Goal: Information Seeking & Learning: Learn about a topic

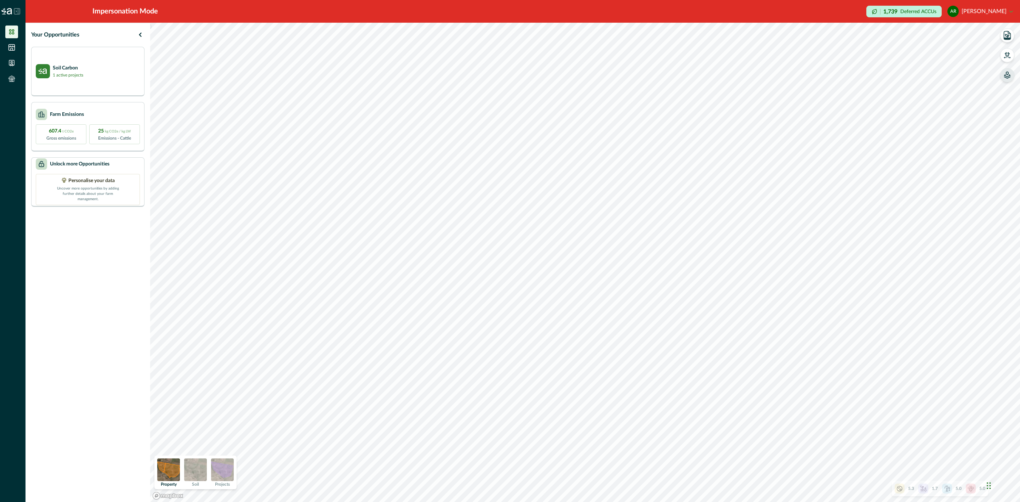
click at [1006, 74] on icon "button" at bounding box center [1007, 75] width 7 height 7
click at [920, 59] on icon "button" at bounding box center [917, 60] width 7 height 7
click at [920, 59] on icon "button" at bounding box center [918, 60] width 6 height 4
click at [919, 62] on icon "button" at bounding box center [917, 60] width 7 height 7
click at [217, 472] on img at bounding box center [222, 469] width 23 height 23
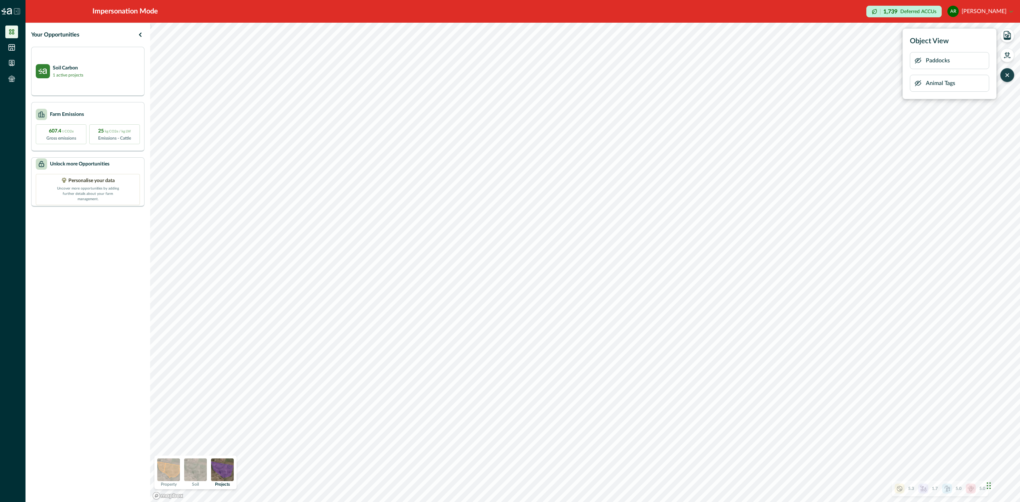
click at [916, 84] on icon "button" at bounding box center [918, 83] width 6 height 5
click at [1011, 55] on button "button" at bounding box center [1007, 55] width 14 height 14
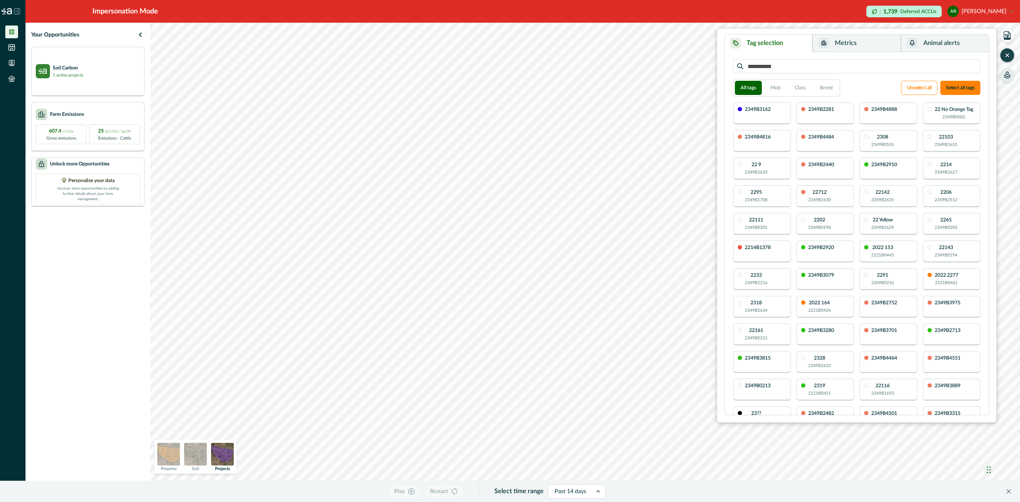
click at [1008, 51] on button "button" at bounding box center [1007, 55] width 14 height 14
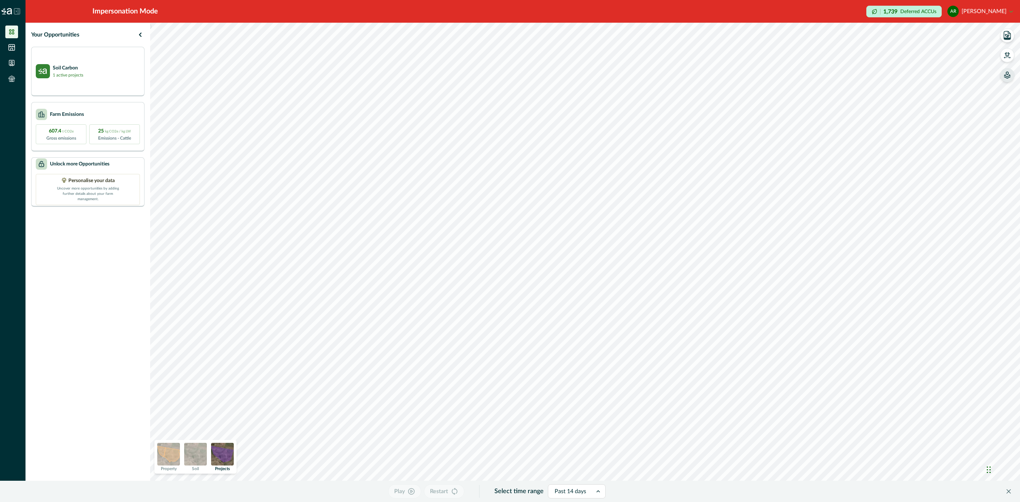
click at [1012, 80] on div "Play Restart Select time range Past 14 days" at bounding box center [1007, 55] width 14 height 54
click at [1008, 75] on icon "button" at bounding box center [1007, 75] width 7 height 7
click at [917, 55] on button "button" at bounding box center [917, 60] width 7 height 14
click at [916, 60] on icon "button" at bounding box center [918, 60] width 6 height 4
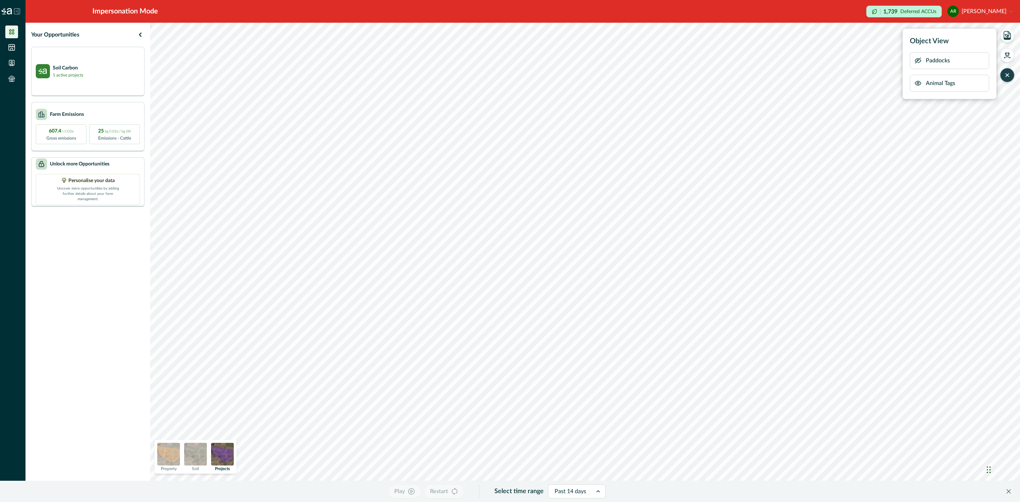
click at [916, 60] on icon "button" at bounding box center [918, 60] width 6 height 5
click at [1007, 55] on icon "button" at bounding box center [1007, 54] width 5 height 4
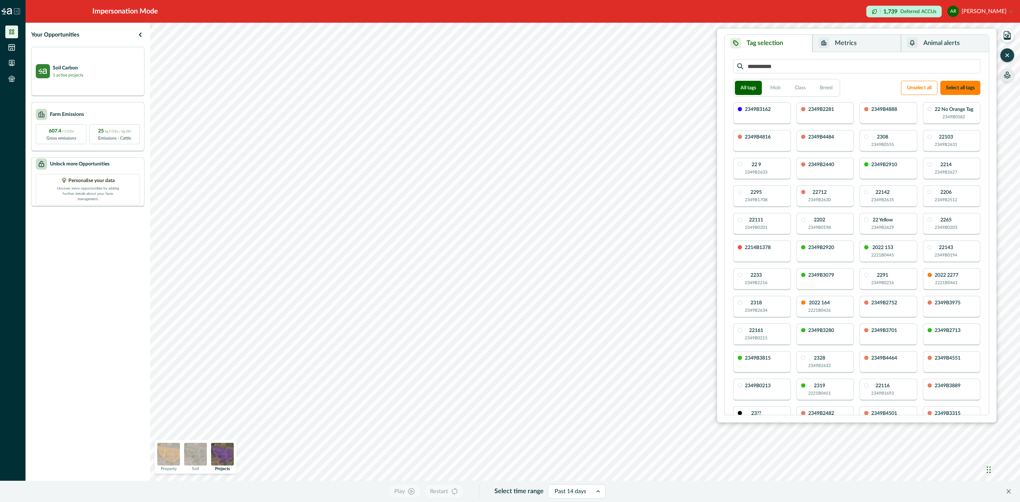
click at [1007, 55] on icon "button" at bounding box center [1007, 55] width 3 height 3
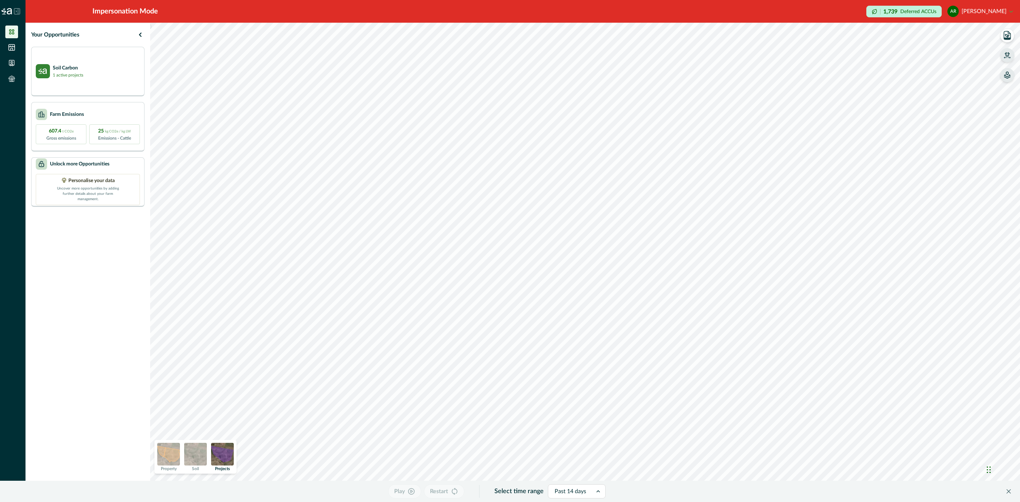
click at [1010, 72] on icon "button" at bounding box center [1007, 75] width 7 height 7
click at [1009, 37] on icon "button" at bounding box center [1007, 35] width 10 height 10
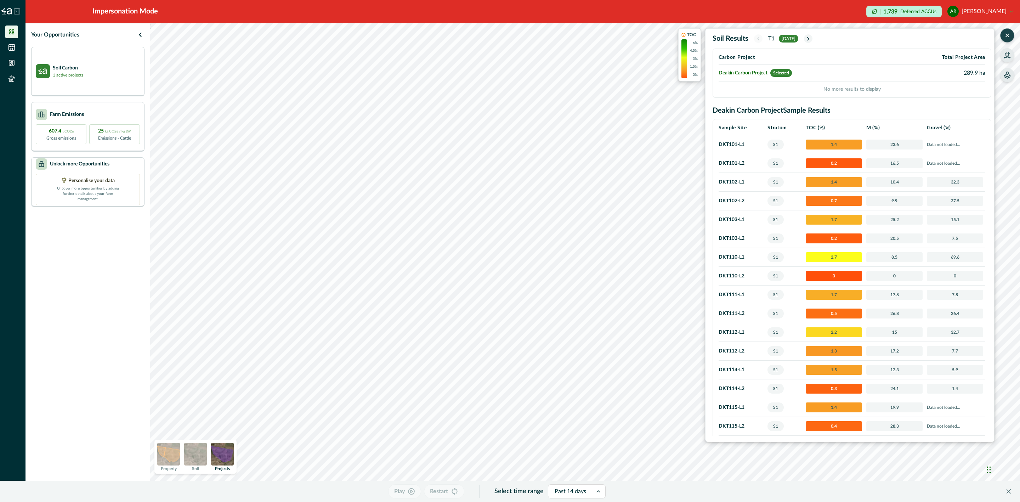
scroll to position [106, 0]
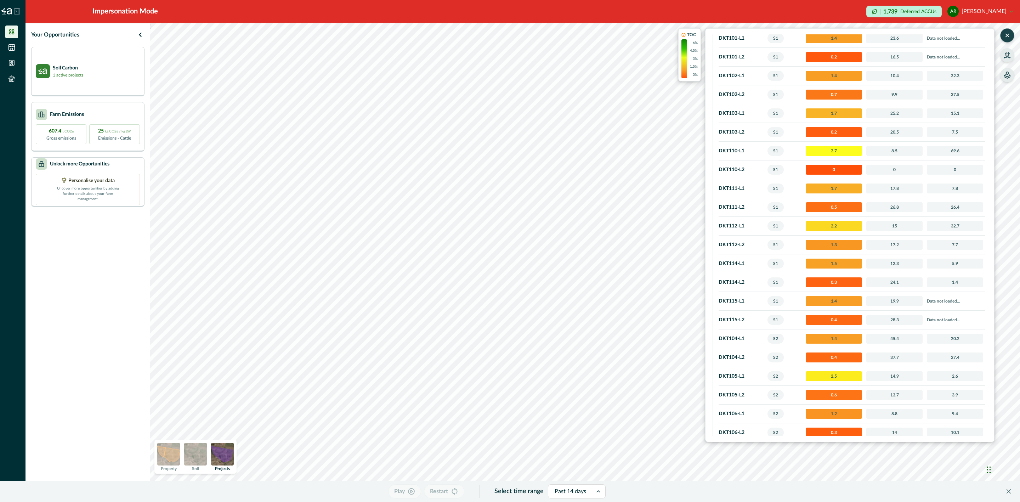
click at [1009, 34] on icon "button" at bounding box center [1007, 35] width 7 height 7
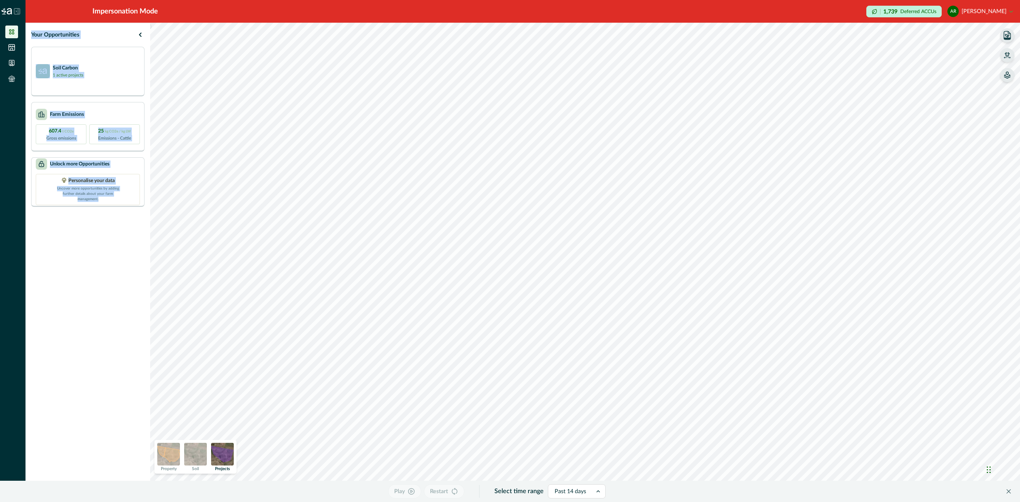
click at [1011, 23] on div "Impersonation Mode 1,739 Deferred ACCUs ar [PERSON_NAME] Sign out Your Opportun…" at bounding box center [522, 251] width 994 height 502
click at [1011, 49] on button "button" at bounding box center [1007, 55] width 14 height 14
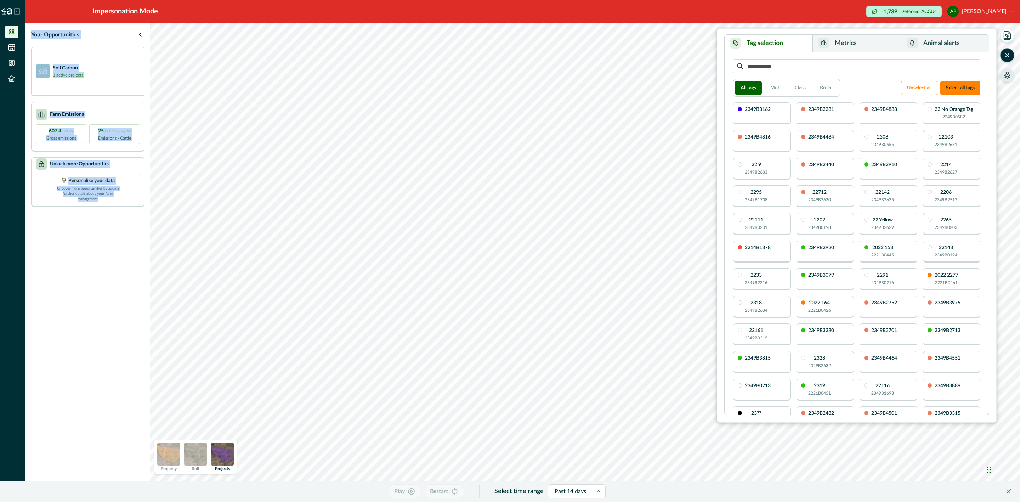
click at [825, 47] on div "button" at bounding box center [823, 43] width 11 height 11
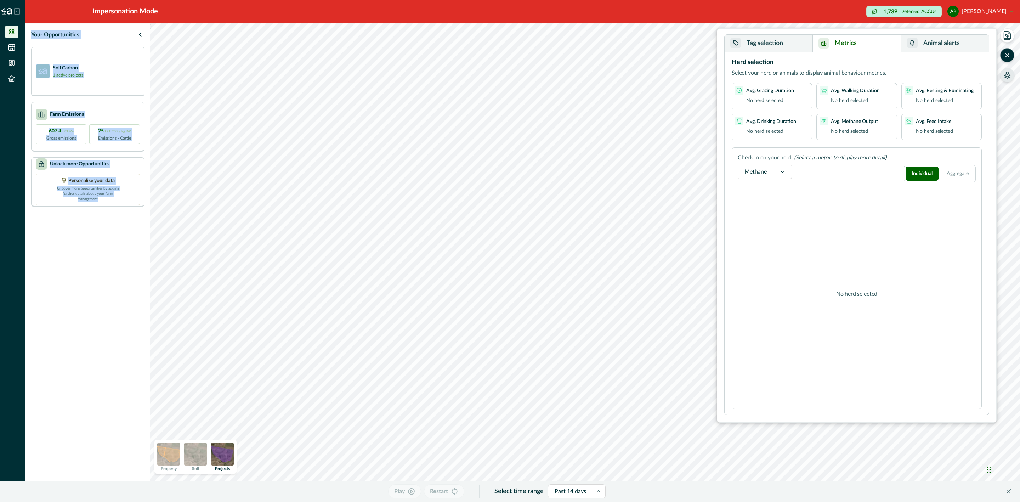
click at [780, 42] on button "Tag selection" at bounding box center [769, 43] width 88 height 17
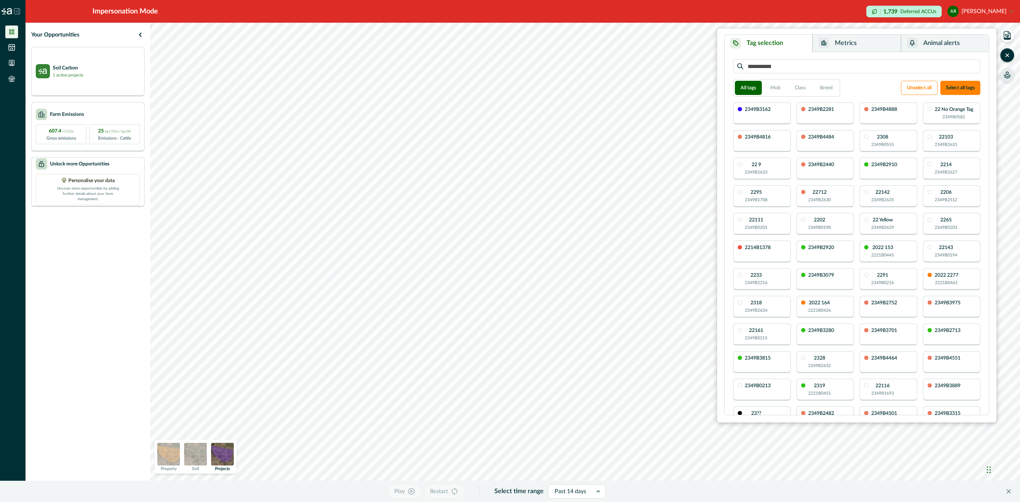
click at [776, 139] on div "2349B4816" at bounding box center [762, 141] width 58 height 22
click at [762, 137] on p "2349B4816" at bounding box center [758, 137] width 26 height 5
click at [767, 164] on div "22 9 2349B2633" at bounding box center [756, 168] width 23 height 13
click at [832, 45] on button "Metrics" at bounding box center [856, 43] width 88 height 17
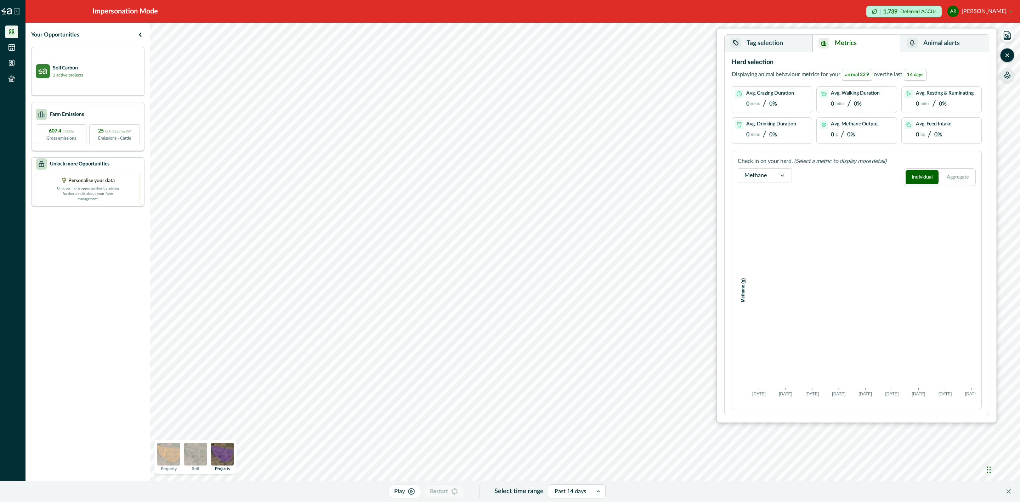
click at [774, 51] on button "Tag selection" at bounding box center [769, 43] width 88 height 17
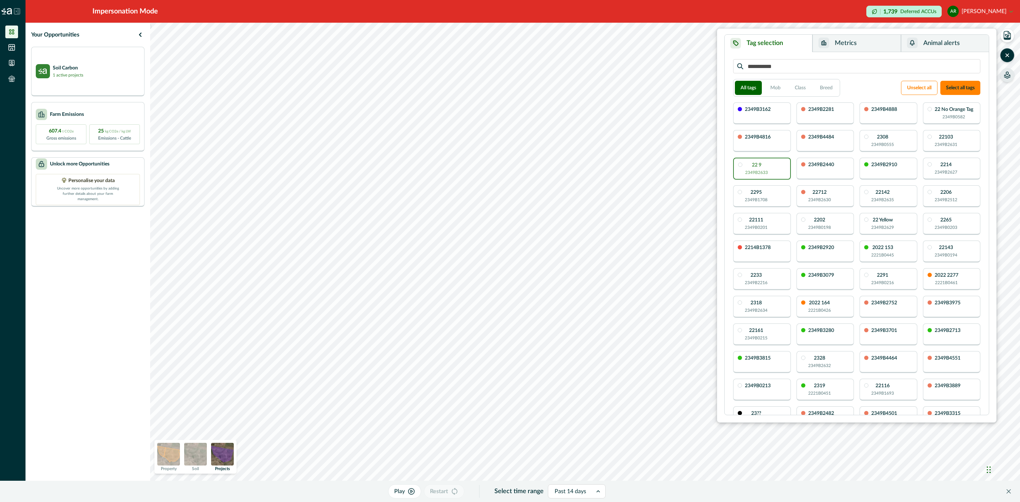
click at [857, 216] on div "2349B3162 2349B2281 2349B4888 22 No Orange Tag 2349B0582 2349B4816 2349B4484 23…" at bounding box center [856, 292] width 247 height 381
click at [875, 173] on div "2349B2910" at bounding box center [888, 169] width 58 height 22
click at [845, 39] on button "Metrics" at bounding box center [856, 43] width 88 height 17
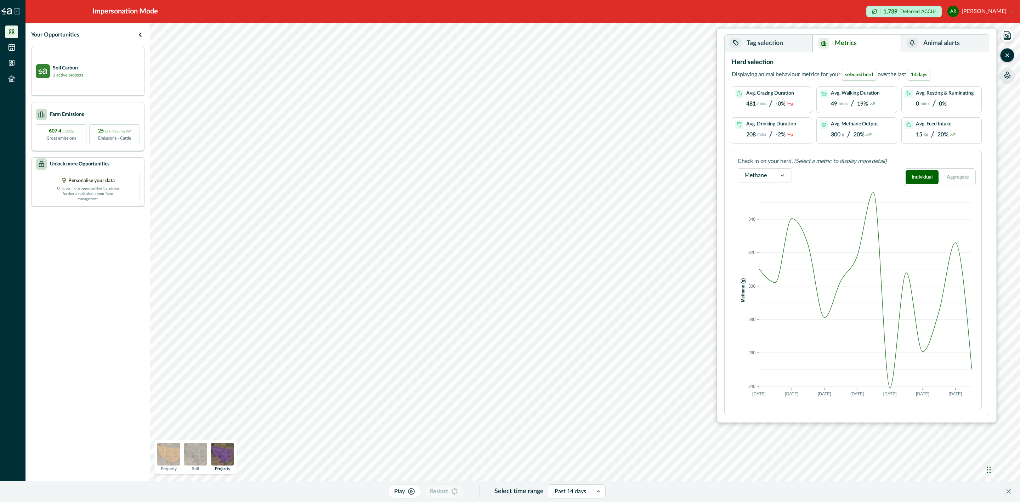
click at [770, 178] on div "Methane" at bounding box center [755, 175] width 35 height 11
click at [770, 227] on div "Activities" at bounding box center [764, 224] width 53 height 13
drag, startPoint x: 746, startPoint y: 103, endPoint x: 767, endPoint y: 103, distance: 21.6
click at [767, 103] on div "Avg. Grazing Duration 481 mins / -0%" at bounding box center [772, 100] width 74 height 20
click at [763, 106] on p "mins" at bounding box center [761, 103] width 9 height 5
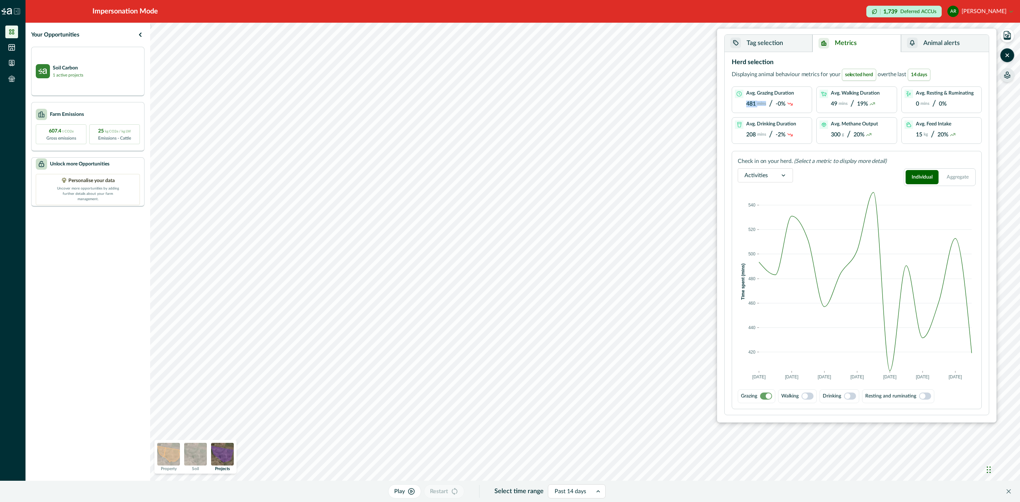
drag, startPoint x: 747, startPoint y: 102, endPoint x: 767, endPoint y: 102, distance: 20.2
click at [767, 102] on div "481 mins / -0%" at bounding box center [769, 104] width 47 height 10
click at [793, 99] on div "Avg. Grazing Duration 481 mins / -0%" at bounding box center [770, 100] width 48 height 20
click at [585, 491] on div at bounding box center [571, 491] width 32 height 10
click at [586, 491] on div "Past 14 days" at bounding box center [570, 491] width 44 height 11
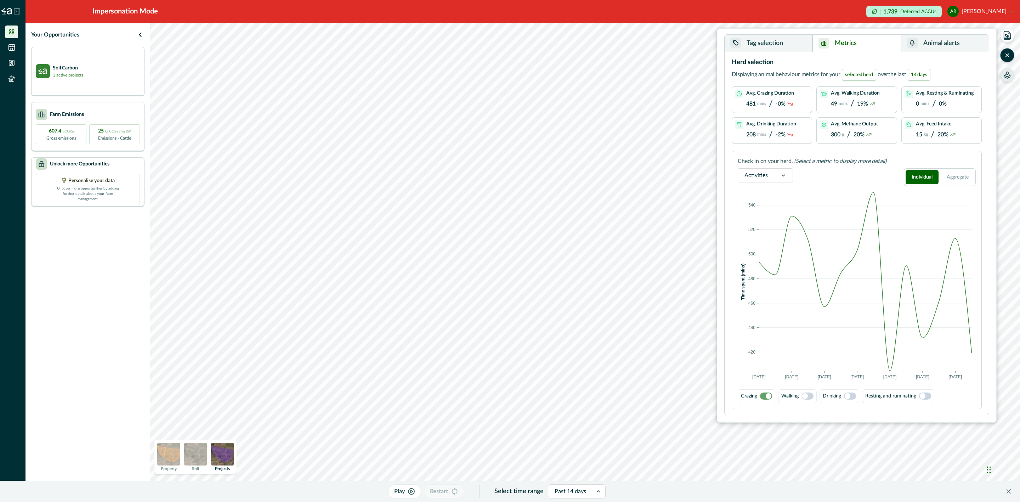
click at [586, 491] on div "Past 14 days" at bounding box center [570, 491] width 44 height 11
click at [850, 396] on span at bounding box center [848, 396] width 6 height 6
click at [766, 394] on span at bounding box center [764, 396] width 6 height 6
click at [848, 397] on span at bounding box center [848, 396] width 6 height 6
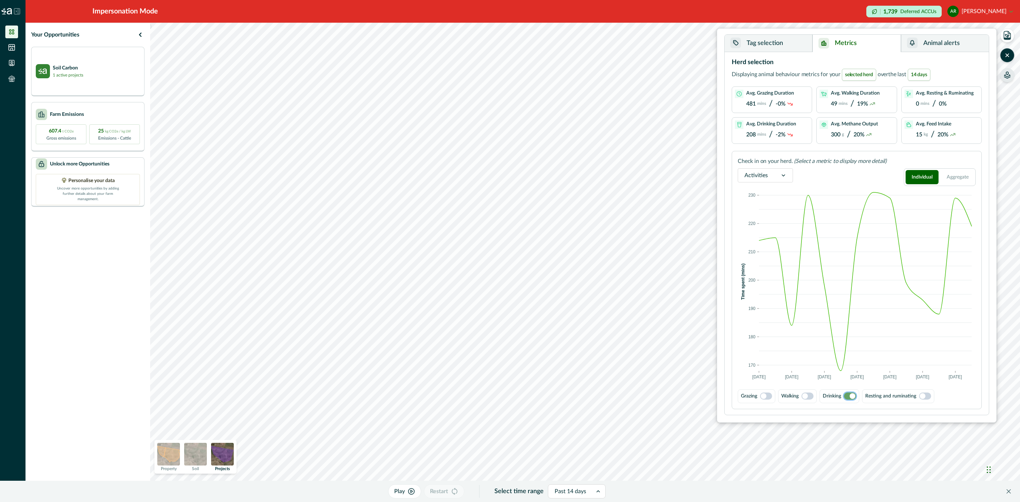
click at [764, 399] on span at bounding box center [764, 396] width 6 height 6
click at [850, 395] on span at bounding box center [848, 396] width 6 height 6
click at [769, 395] on span at bounding box center [766, 395] width 12 height 7
click at [850, 395] on span at bounding box center [848, 396] width 6 height 6
click at [763, 393] on span at bounding box center [766, 395] width 12 height 7
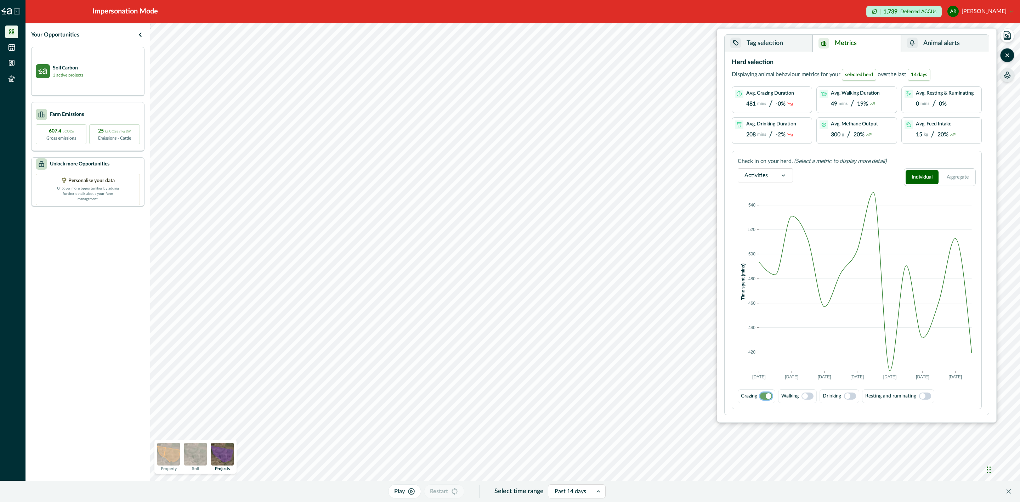
click at [850, 397] on span at bounding box center [848, 396] width 6 height 6
click at [767, 394] on span at bounding box center [766, 395] width 12 height 7
click at [957, 178] on button "Aggregate" at bounding box center [957, 177] width 33 height 14
click at [846, 396] on span at bounding box center [850, 395] width 12 height 7
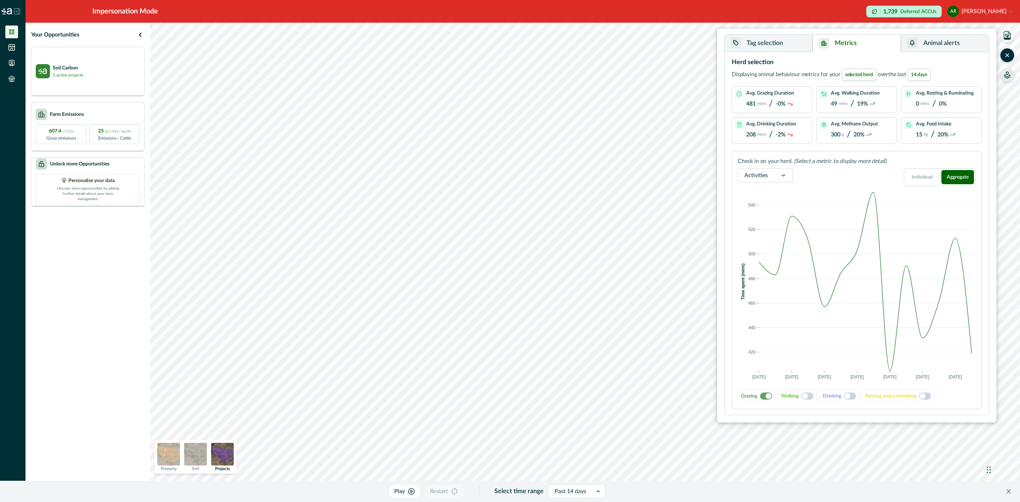
click at [812, 398] on span at bounding box center [807, 395] width 12 height 7
click at [808, 396] on span at bounding box center [810, 396] width 6 height 6
click at [921, 182] on button "Individual" at bounding box center [922, 177] width 33 height 14
click at [780, 46] on button "Tag selection" at bounding box center [769, 43] width 88 height 17
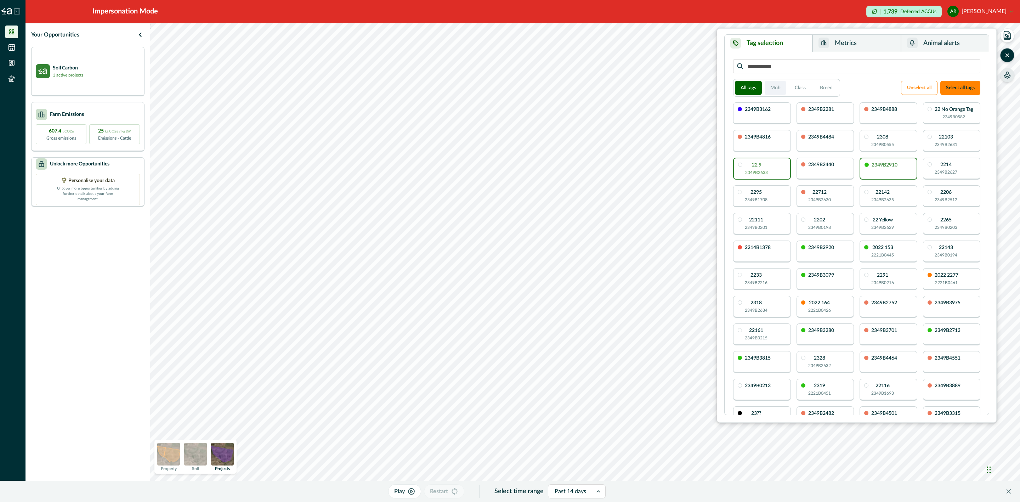
click at [768, 85] on button "Mob" at bounding box center [776, 88] width 22 height 14
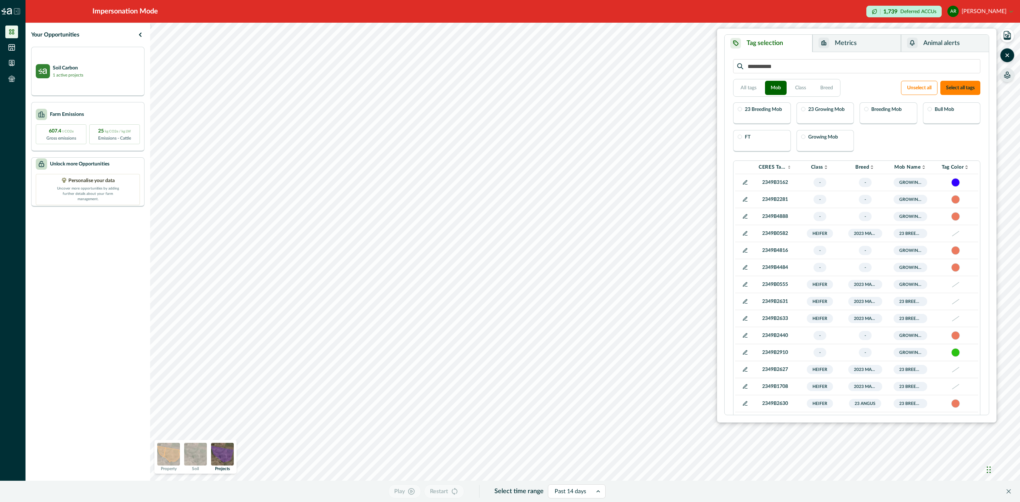
click at [887, 112] on p "Breeding Mob" at bounding box center [886, 109] width 30 height 5
click at [952, 112] on p "Bull Mob" at bounding box center [944, 109] width 19 height 5
click at [950, 115] on div "Bull Mob" at bounding box center [952, 113] width 58 height 22
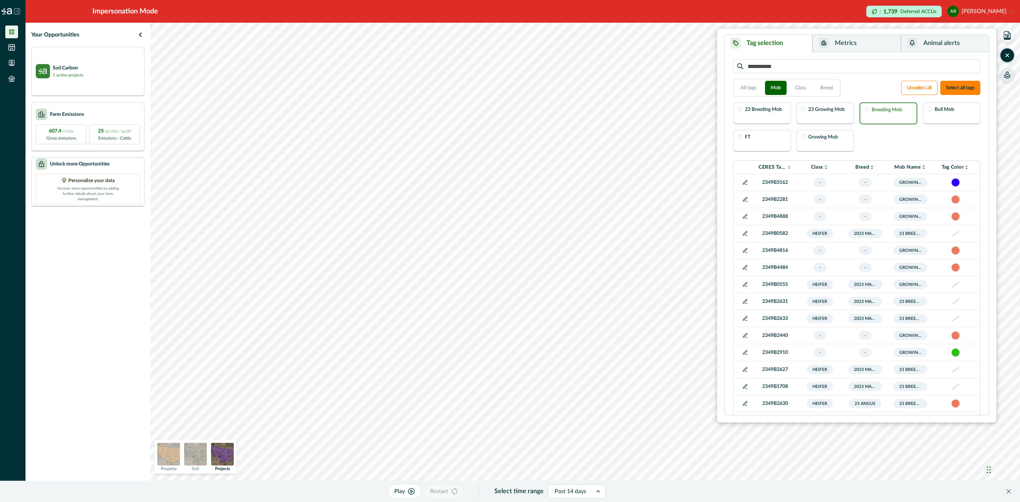
click at [824, 116] on div "23 Growing Mob" at bounding box center [825, 113] width 58 height 22
click at [833, 139] on p "Growing Mob" at bounding box center [823, 137] width 30 height 5
click at [867, 44] on button "Metrics" at bounding box center [856, 43] width 88 height 17
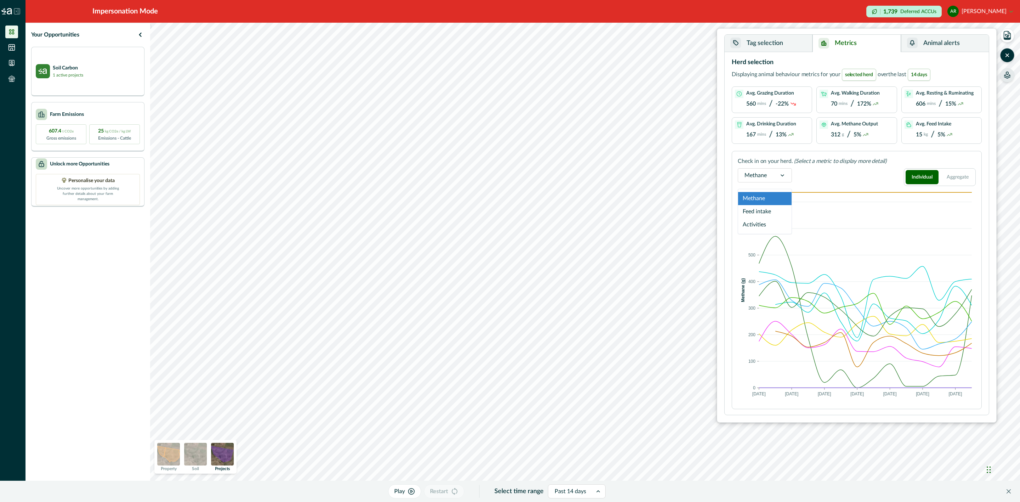
click at [789, 177] on div at bounding box center [782, 175] width 18 height 13
click at [770, 223] on div "Activities" at bounding box center [764, 224] width 53 height 13
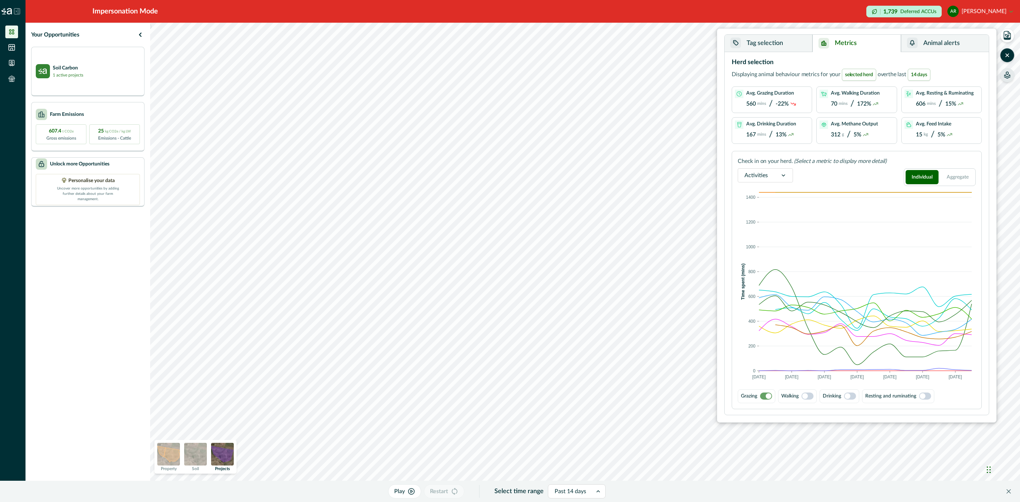
click at [774, 51] on button "Tag selection" at bounding box center [769, 43] width 88 height 17
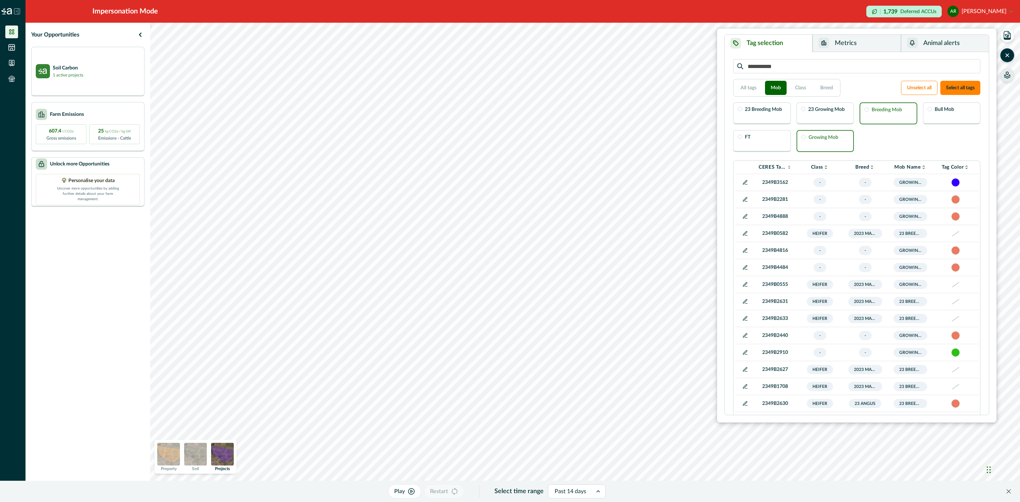
click at [852, 46] on button "Metrics" at bounding box center [856, 43] width 88 height 17
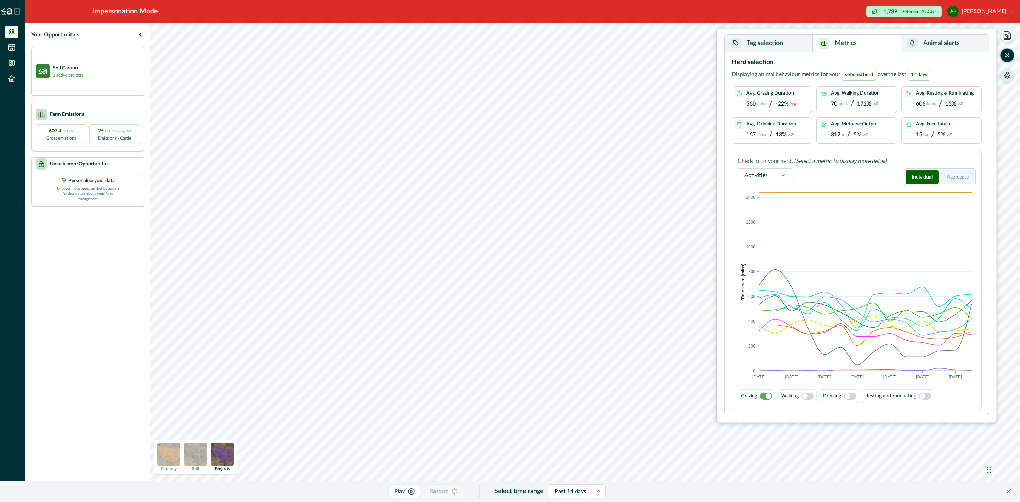
click at [948, 178] on button "Aggregate" at bounding box center [957, 177] width 33 height 14
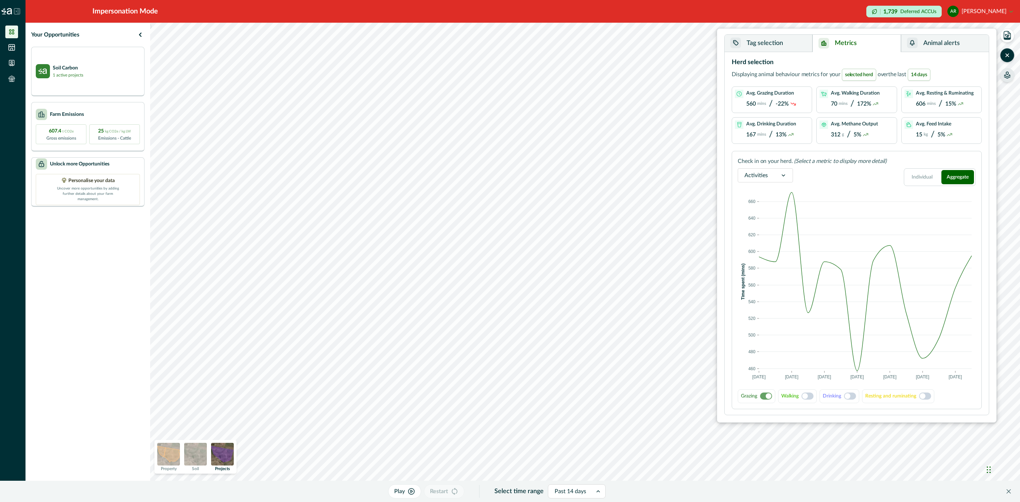
click at [810, 394] on span at bounding box center [807, 395] width 12 height 7
click at [810, 394] on span at bounding box center [810, 396] width 6 height 6
click at [849, 397] on span at bounding box center [848, 396] width 6 height 6
click at [851, 396] on span at bounding box center [853, 396] width 6 height 6
click at [808, 397] on span at bounding box center [805, 396] width 6 height 6
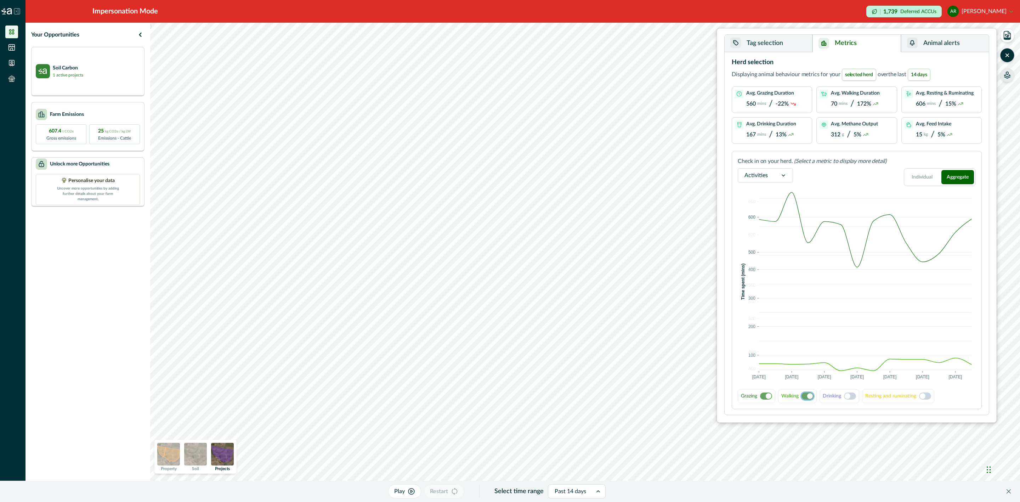
click at [808, 397] on span at bounding box center [810, 396] width 6 height 6
click at [767, 397] on span at bounding box center [769, 396] width 6 height 6
click at [815, 395] on div "Walking" at bounding box center [797, 396] width 39 height 14
click at [812, 394] on span at bounding box center [807, 395] width 12 height 7
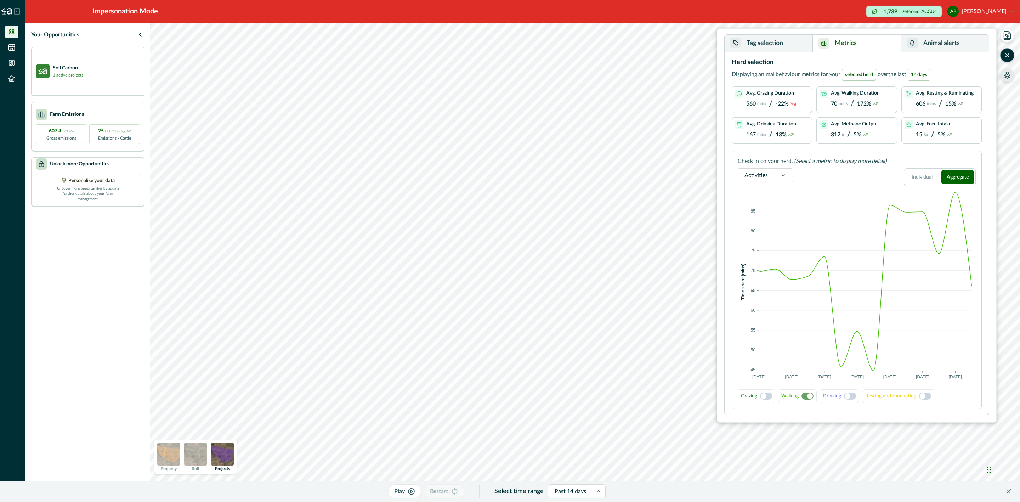
click at [768, 397] on span at bounding box center [766, 395] width 12 height 7
click at [768, 397] on span at bounding box center [769, 396] width 6 height 6
click at [808, 398] on span at bounding box center [810, 396] width 6 height 6
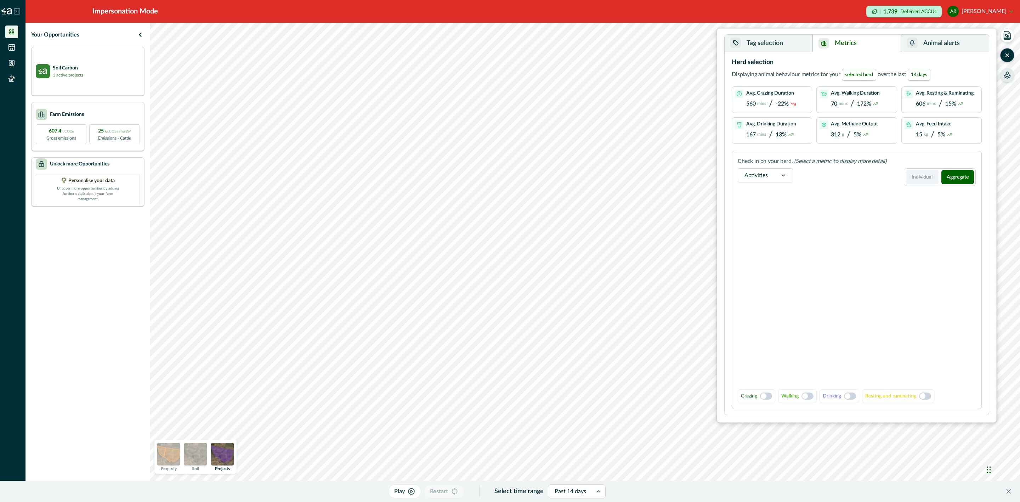
click at [914, 175] on button "Individual" at bounding box center [922, 177] width 33 height 14
click at [766, 395] on span at bounding box center [764, 396] width 6 height 6
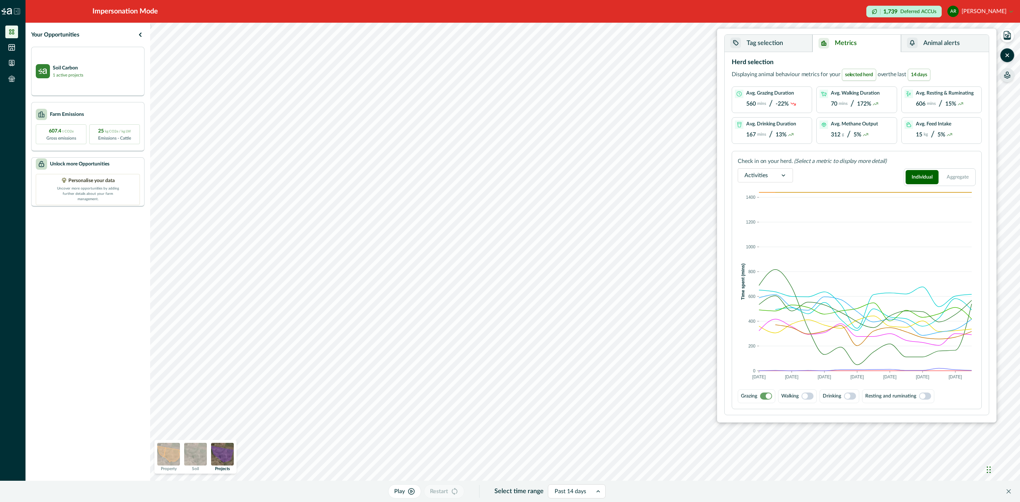
click at [194, 453] on img at bounding box center [195, 454] width 23 height 23
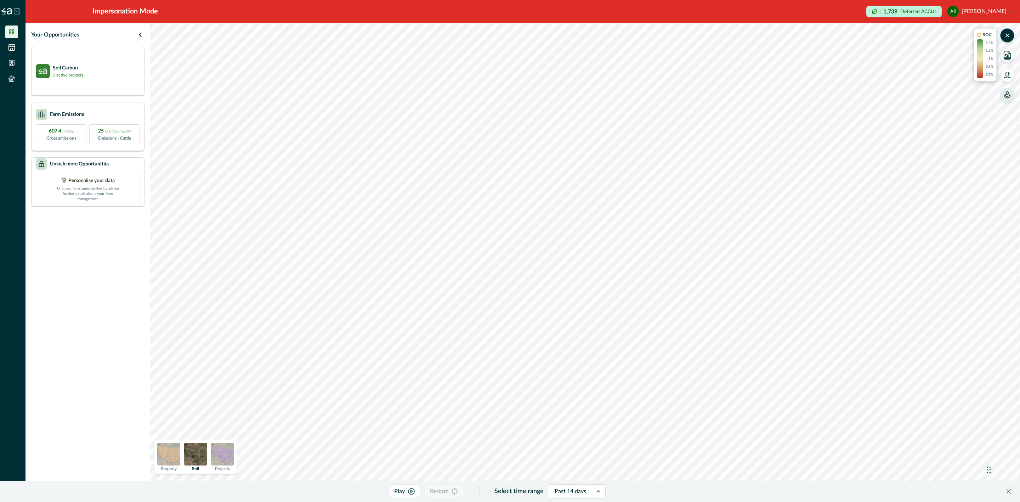
click at [170, 450] on img at bounding box center [168, 454] width 23 height 23
click at [221, 444] on img at bounding box center [222, 454] width 23 height 23
click at [166, 455] on img at bounding box center [168, 454] width 23 height 23
click at [897, 9] on p "1,739" at bounding box center [890, 12] width 14 height 6
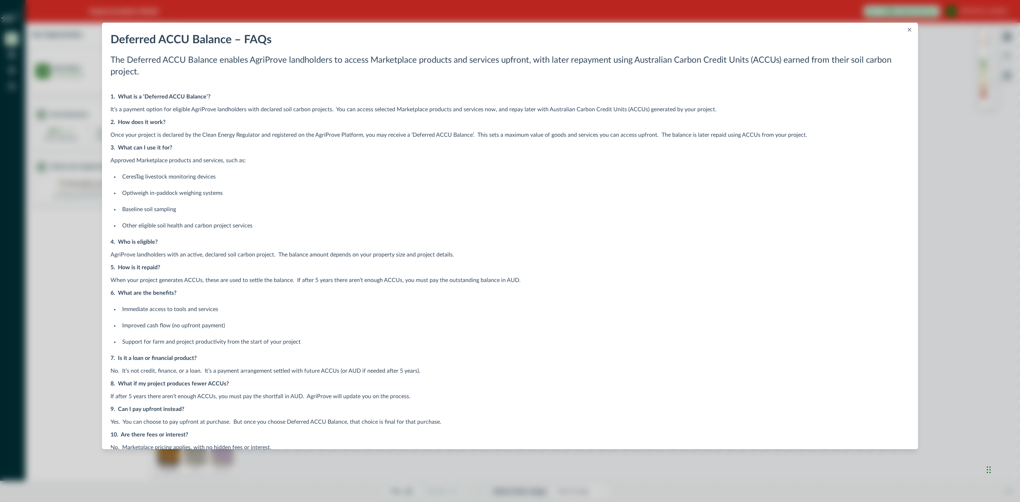
click at [909, 29] on icon "Close" at bounding box center [910, 30] width 4 height 4
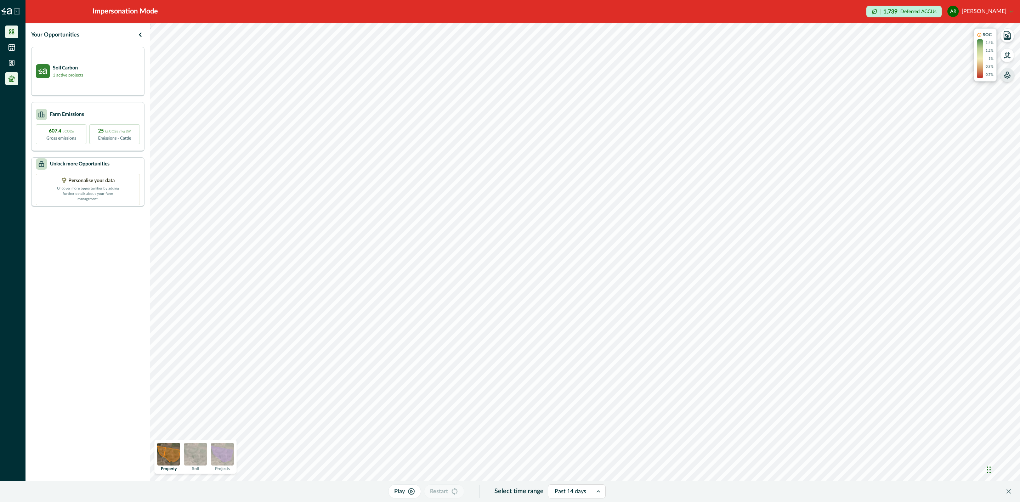
drag, startPoint x: 11, startPoint y: 48, endPoint x: 12, endPoint y: 80, distance: 31.5
click at [11, 48] on icon at bounding box center [12, 48] width 6 height 6
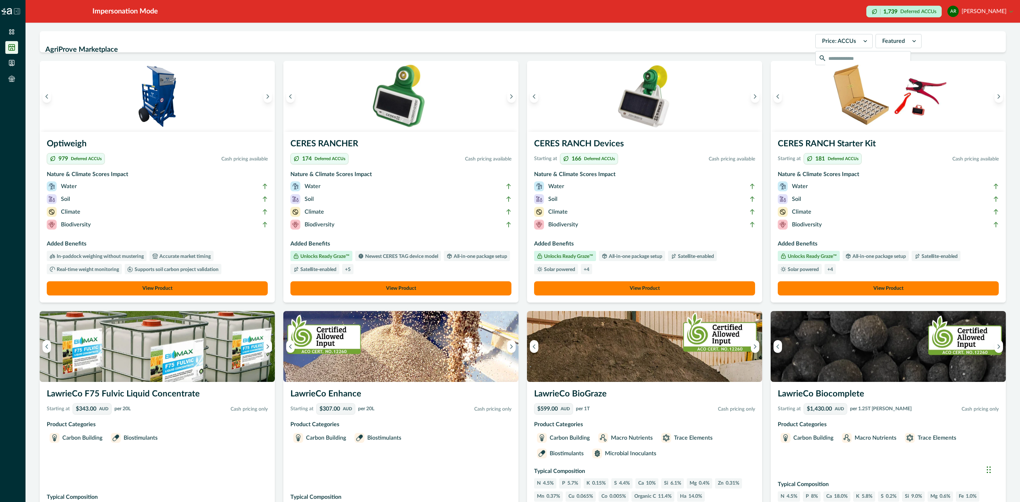
click at [1000, 13] on button "ar [PERSON_NAME]" at bounding box center [980, 11] width 66 height 17
click at [970, 29] on button "Sign out" at bounding box center [973, 32] width 79 height 12
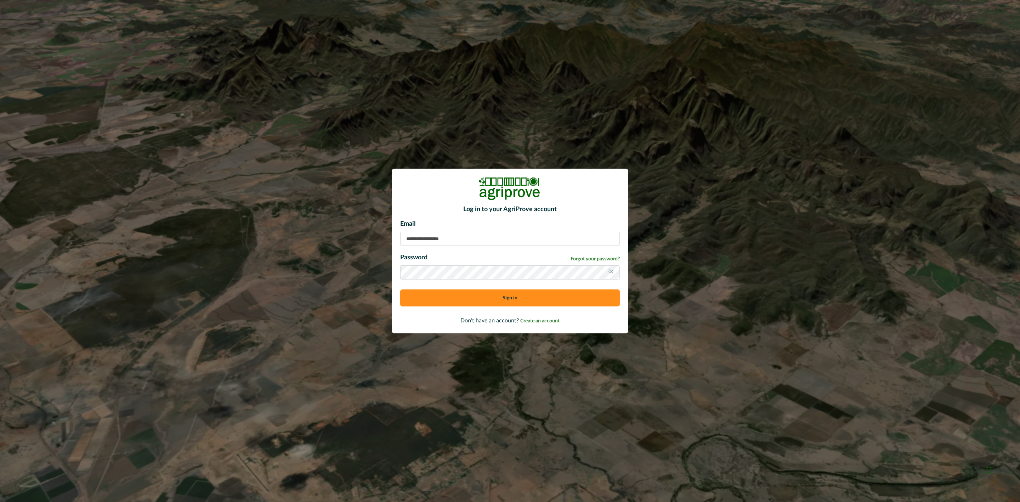
type input "**********"
click at [945, 141] on div "**********" at bounding box center [510, 251] width 1020 height 502
